Goal: Task Accomplishment & Management: Manage account settings

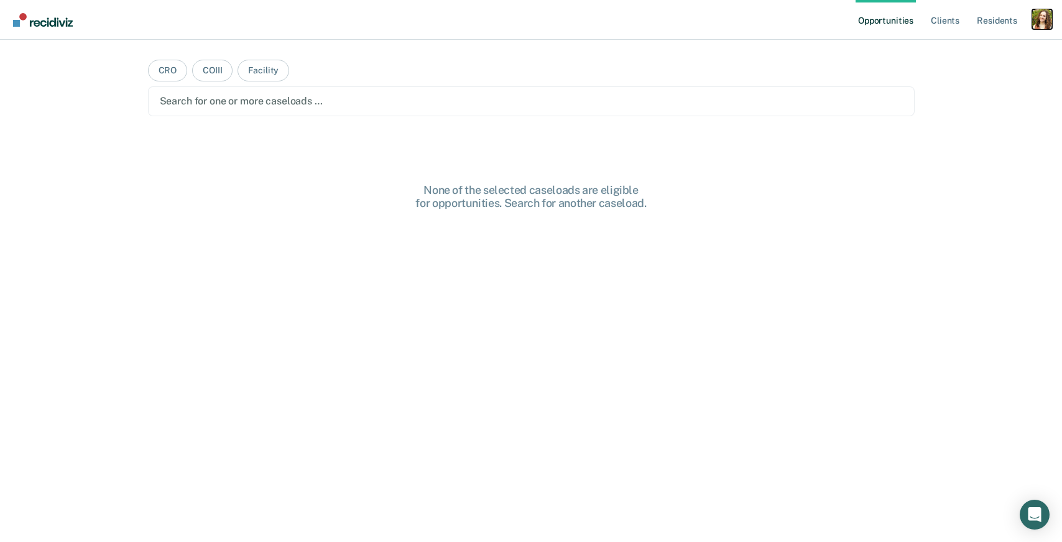
click at [1046, 17] on div "Profile dropdown button" at bounding box center [1042, 19] width 20 height 20
click at [949, 50] on link "Profile" at bounding box center [992, 50] width 100 height 11
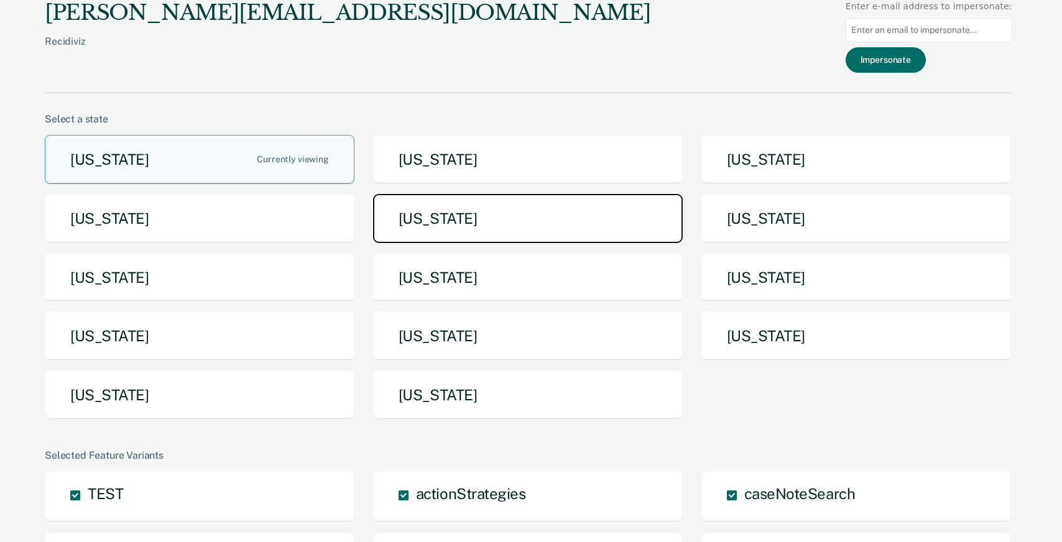
click at [496, 218] on button "[US_STATE]" at bounding box center [528, 218] width 310 height 49
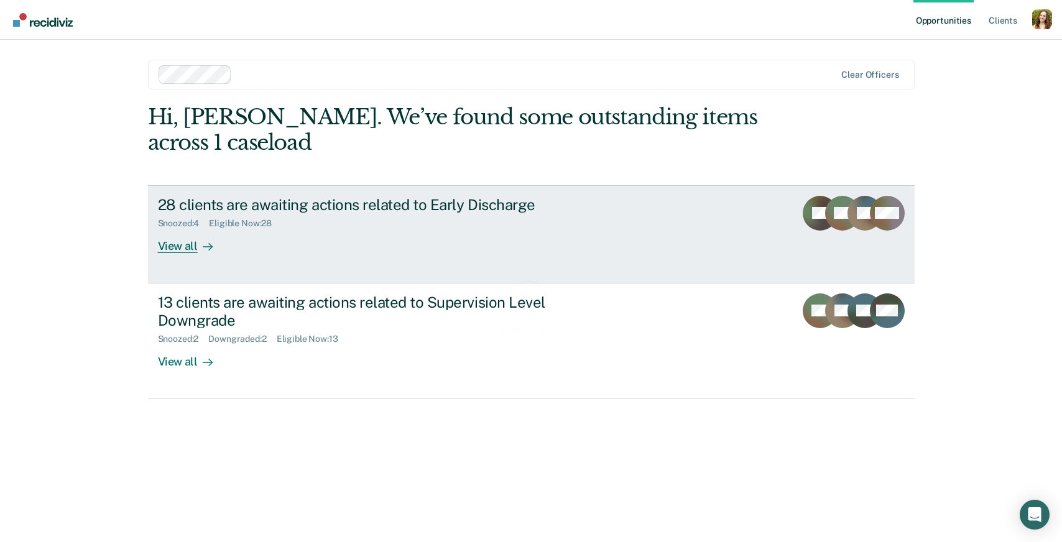
click at [548, 249] on div "28 clients are awaiting actions related to Early Discharge Snoozed : 4 Eligible…" at bounding box center [391, 224] width 466 height 57
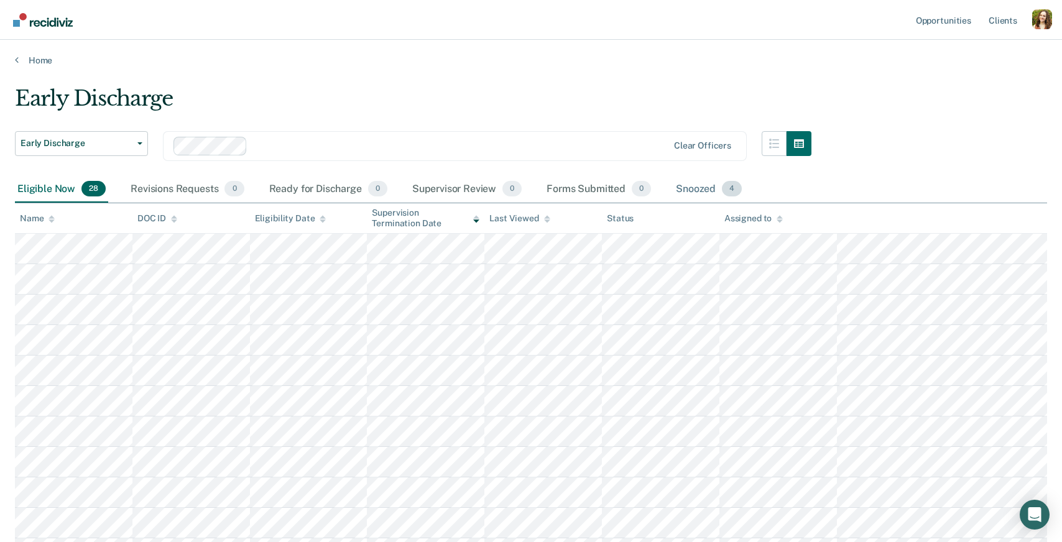
click at [709, 188] on div "Snoozed 4" at bounding box center [708, 189] width 71 height 27
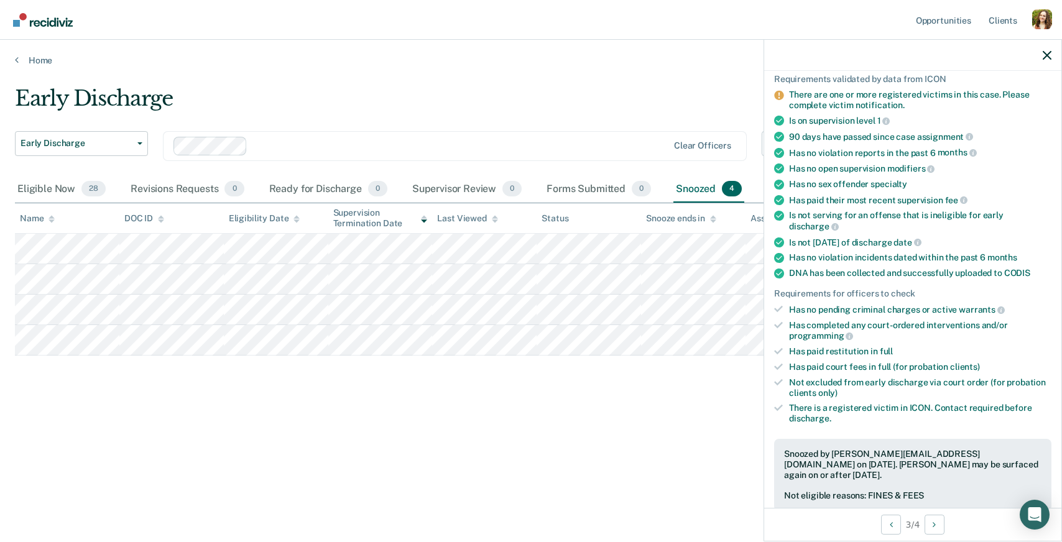
scroll to position [178, 0]
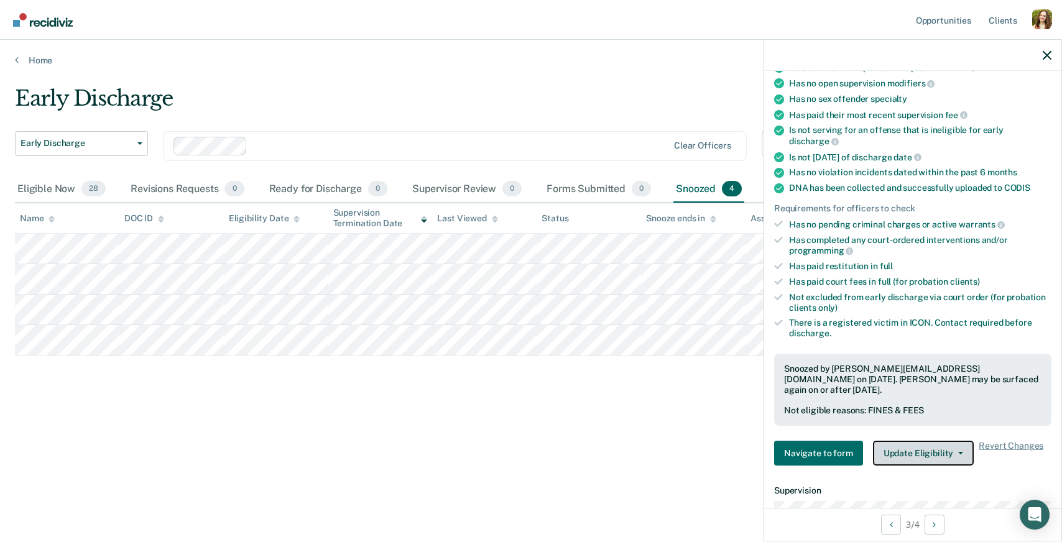
click at [916, 441] on button "Update Eligibility" at bounding box center [923, 453] width 101 height 25
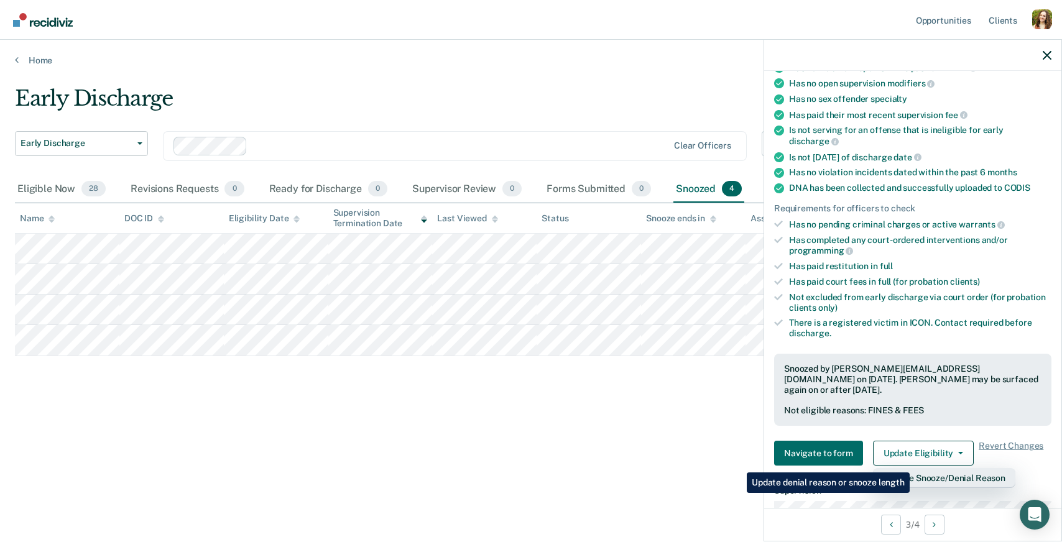
click at [912, 468] on button "Change Snooze/Denial Reason" at bounding box center [944, 478] width 142 height 20
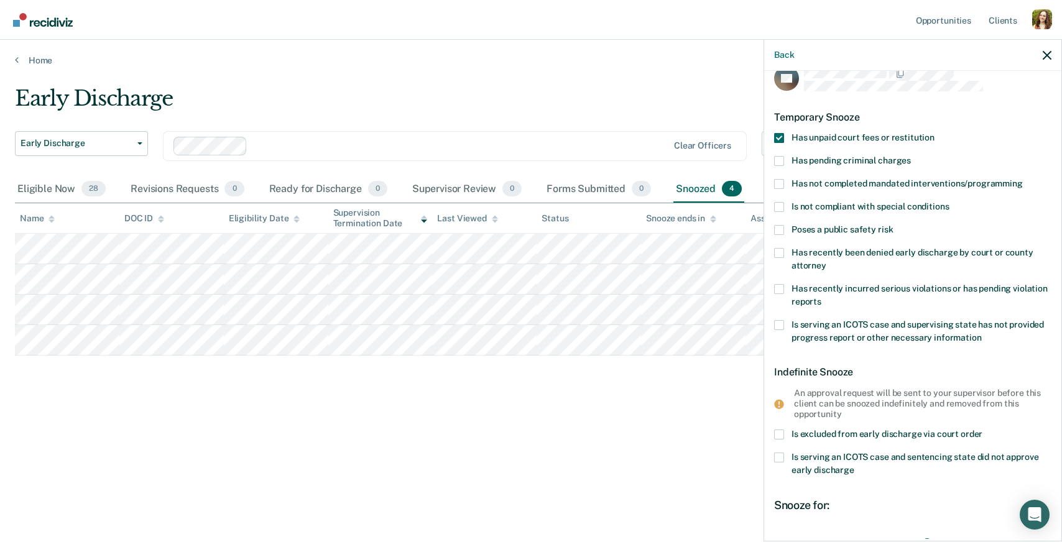
scroll to position [0, 0]
